Goal: Find specific page/section

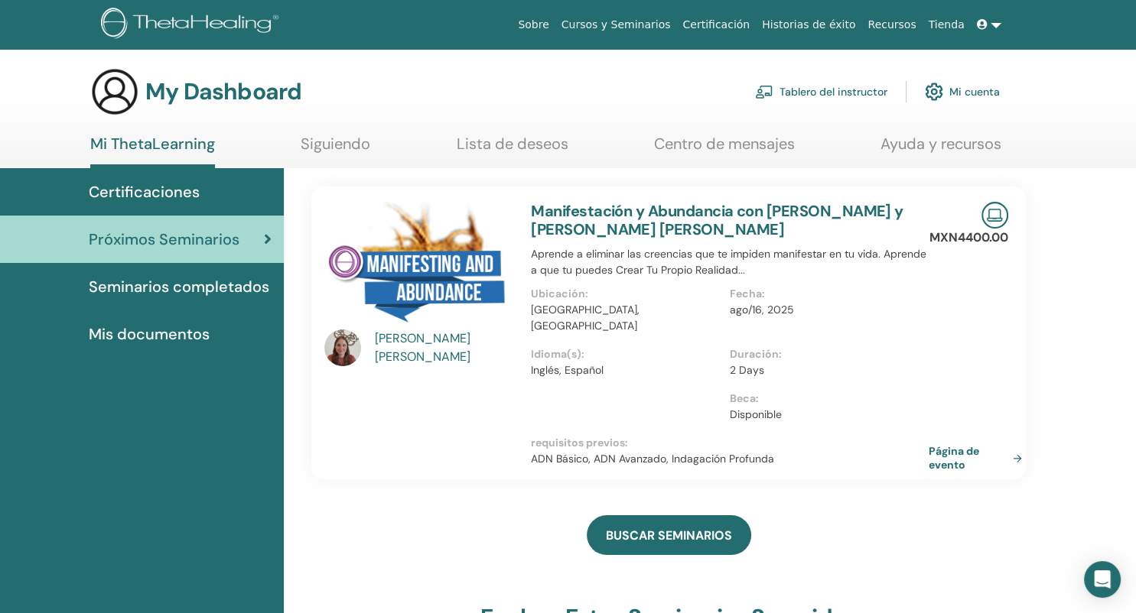
click at [194, 193] on span "Certificaciones" at bounding box center [144, 192] width 111 height 23
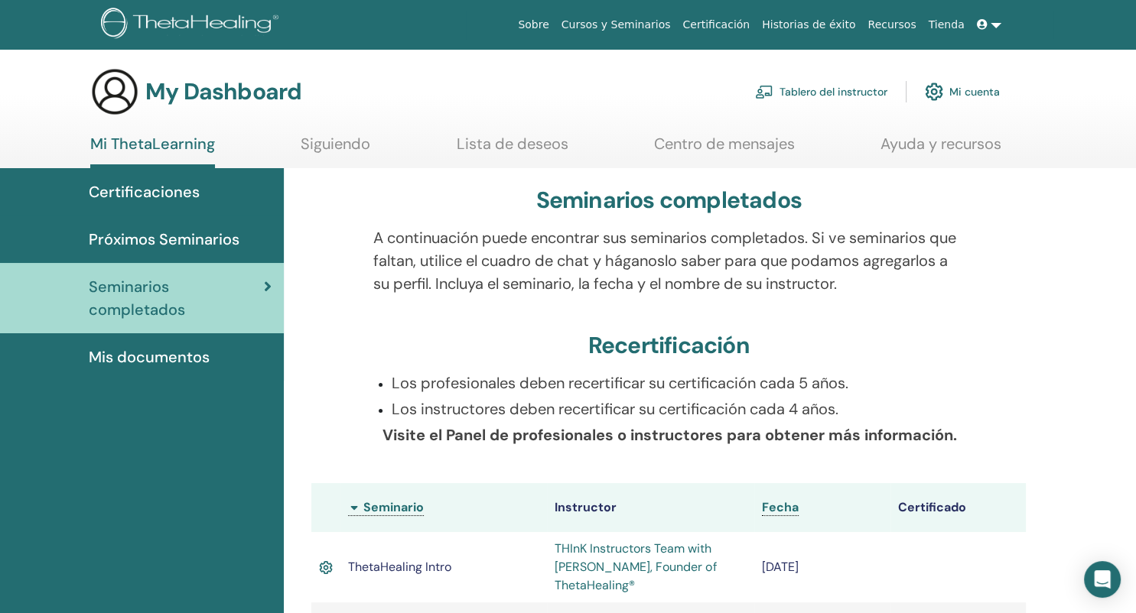
click at [194, 197] on span "Certificaciones" at bounding box center [144, 192] width 111 height 23
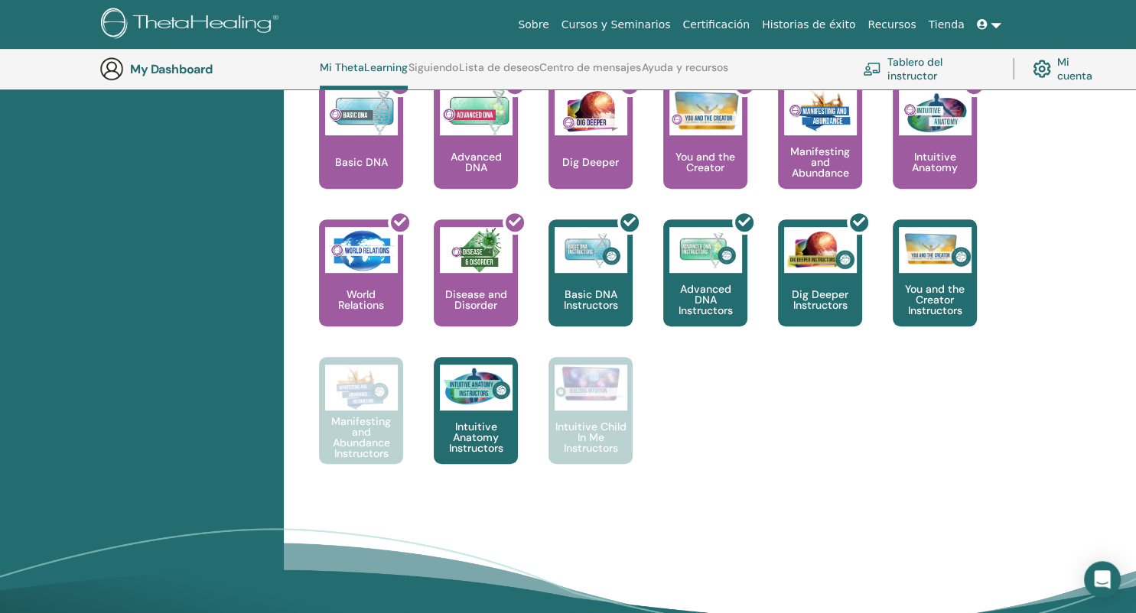
scroll to position [701, 0]
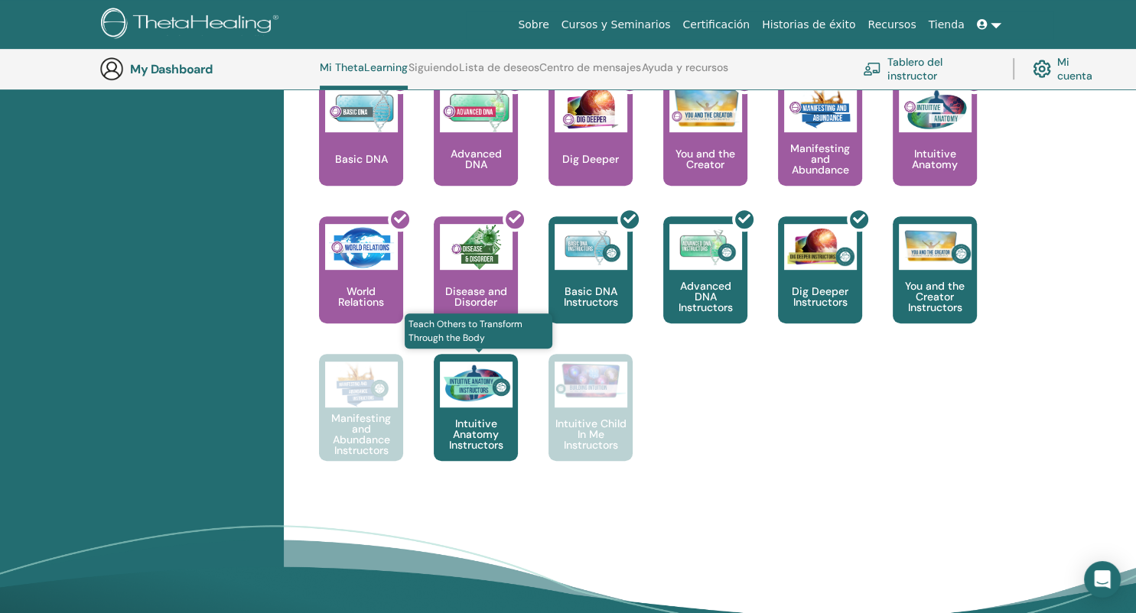
click at [467, 427] on p "Intuitive Anatomy Instructors" at bounding box center [476, 434] width 84 height 32
